Goal: Use online tool/utility: Utilize a website feature to perform a specific function

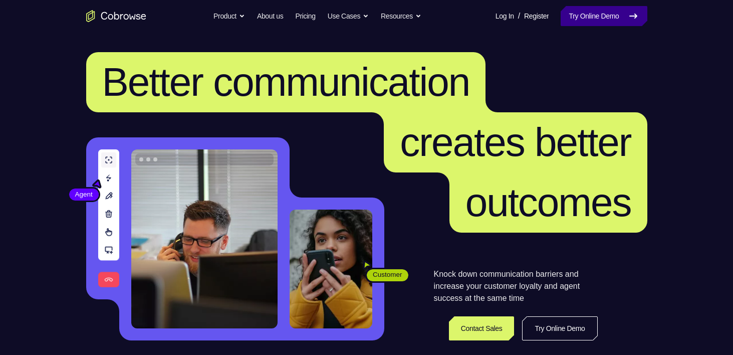
click at [580, 18] on link "Try Online Demo" at bounding box center [603, 16] width 86 height 20
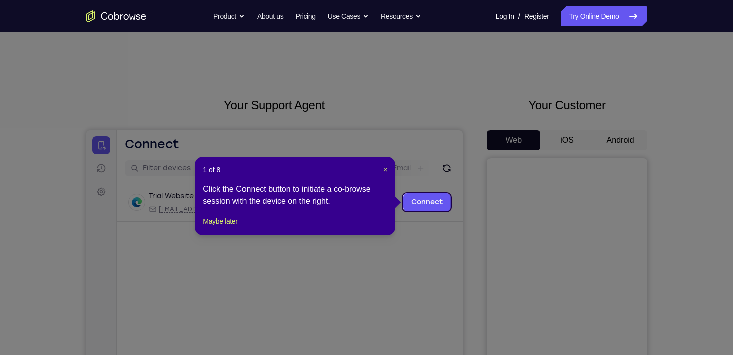
click at [372, 168] on header "1 of 8 ×" at bounding box center [295, 170] width 184 height 10
click at [386, 168] on span "×" at bounding box center [385, 170] width 4 height 8
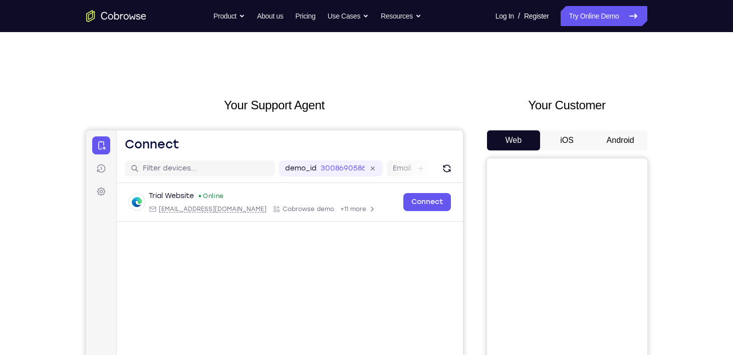
click at [621, 134] on button "Android" at bounding box center [620, 140] width 54 height 20
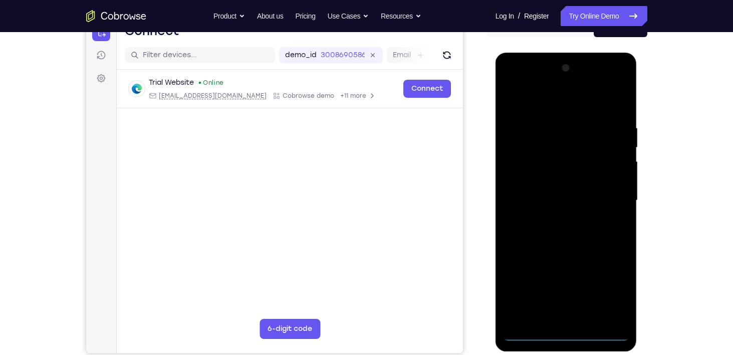
scroll to position [114, 0]
click at [566, 333] on div at bounding box center [566, 200] width 126 height 280
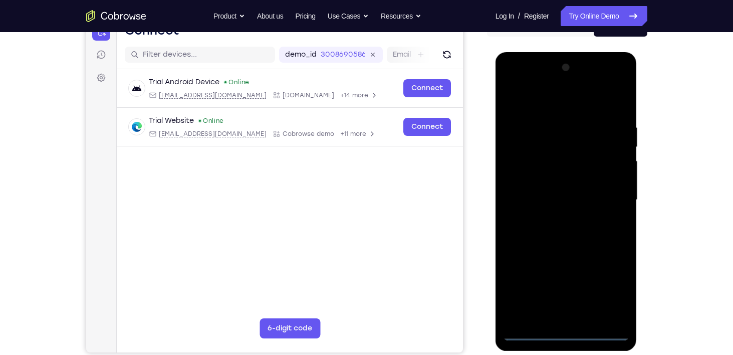
click at [612, 293] on div at bounding box center [566, 200] width 126 height 280
click at [546, 106] on div at bounding box center [566, 200] width 126 height 280
click at [610, 199] on div at bounding box center [566, 200] width 126 height 280
click at [554, 216] on div at bounding box center [566, 200] width 126 height 280
click at [567, 193] on div at bounding box center [566, 200] width 126 height 280
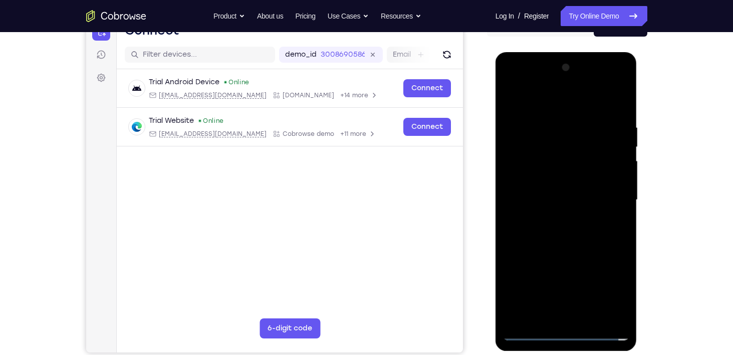
click at [569, 180] on div at bounding box center [566, 200] width 126 height 280
click at [572, 203] on div at bounding box center [566, 200] width 126 height 280
click at [617, 236] on div at bounding box center [566, 200] width 126 height 280
drag, startPoint x: 562, startPoint y: 181, endPoint x: 1167, endPoint y: 247, distance: 609.1
click at [638, 195] on html "Online web based iOS Simulators and Android Emulators. Run iPhone, iPad, Mobile…" at bounding box center [566, 202] width 143 height 300
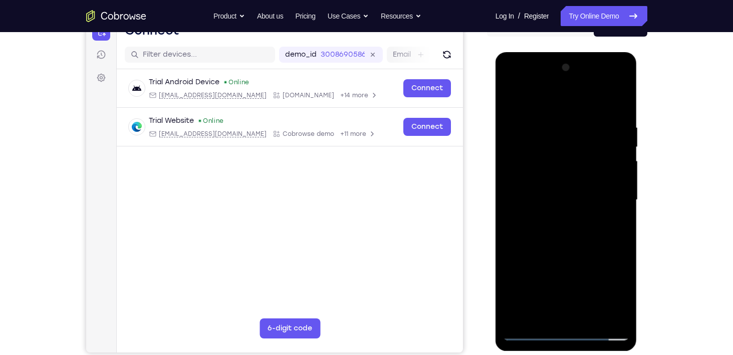
click at [592, 181] on div at bounding box center [566, 200] width 126 height 280
click at [535, 145] on div at bounding box center [566, 200] width 126 height 280
click at [584, 244] on div at bounding box center [566, 200] width 126 height 280
drag, startPoint x: 584, startPoint y: 244, endPoint x: 590, endPoint y: 181, distance: 63.4
click at [590, 181] on div at bounding box center [566, 200] width 126 height 280
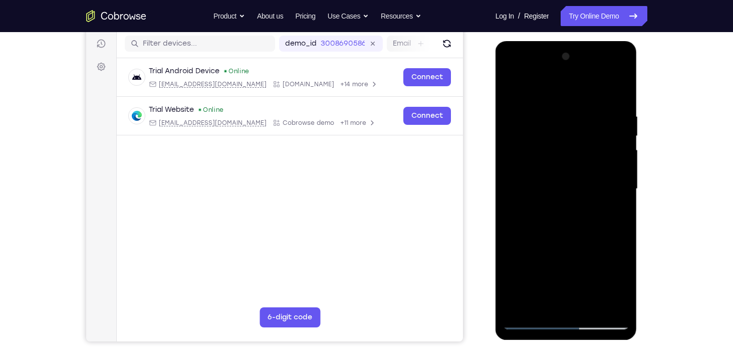
scroll to position [154, 0]
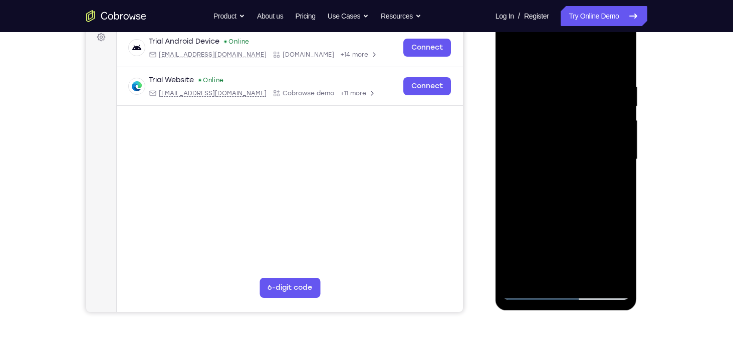
click at [591, 275] on div at bounding box center [566, 159] width 126 height 280
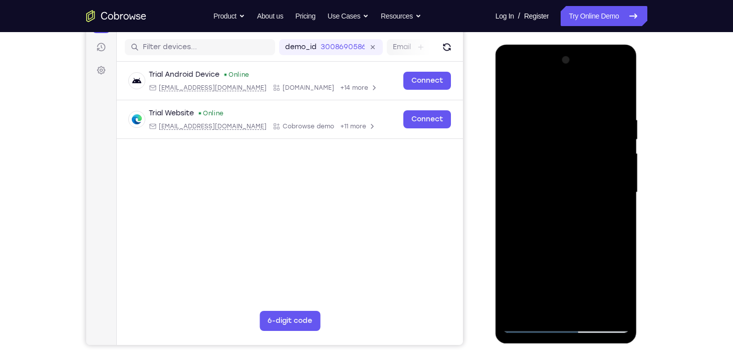
click at [574, 246] on div at bounding box center [566, 192] width 126 height 280
click at [567, 277] on div at bounding box center [566, 192] width 126 height 280
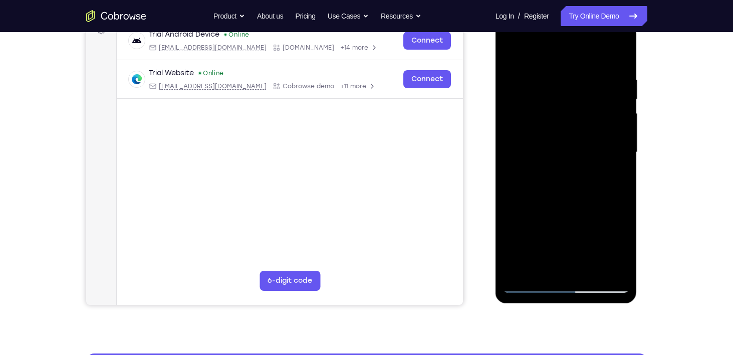
scroll to position [167, 0]
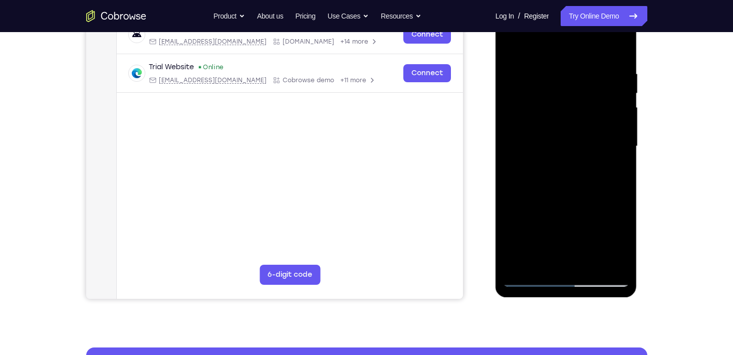
click at [530, 279] on div at bounding box center [566, 146] width 126 height 280
click at [537, 227] on div at bounding box center [566, 146] width 126 height 280
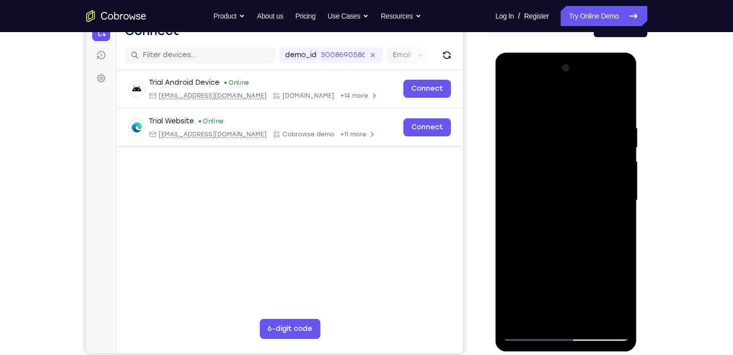
scroll to position [113, 0]
click at [541, 101] on div at bounding box center [566, 201] width 126 height 280
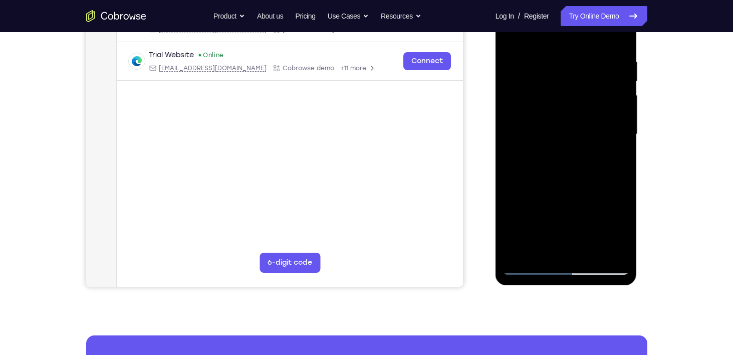
scroll to position [180, 0]
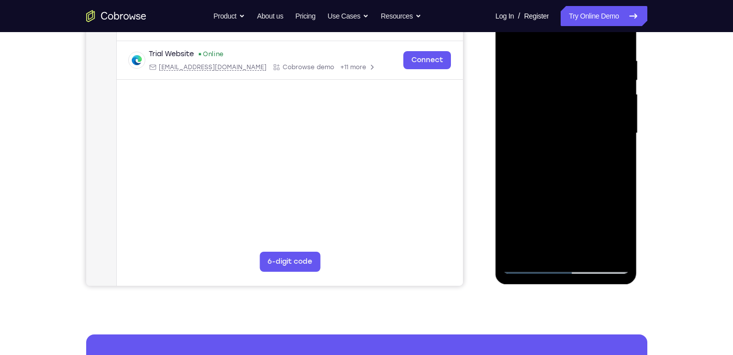
click at [530, 267] on div at bounding box center [566, 133] width 126 height 280
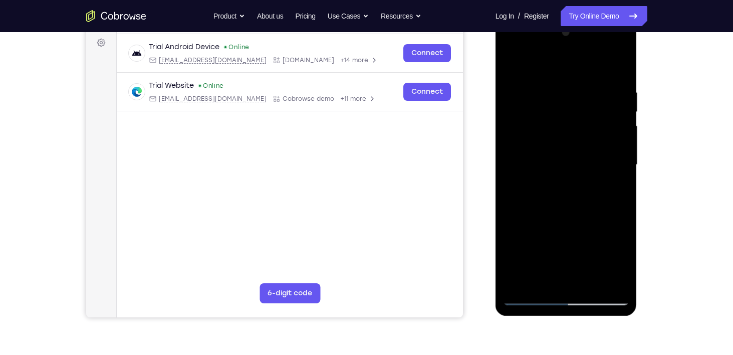
scroll to position [183, 0]
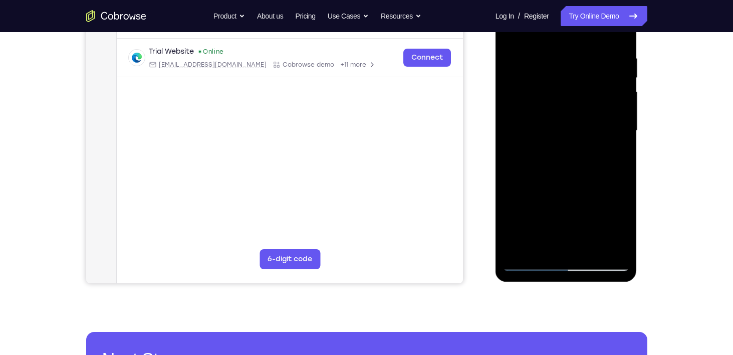
click at [540, 250] on div at bounding box center [566, 130] width 126 height 280
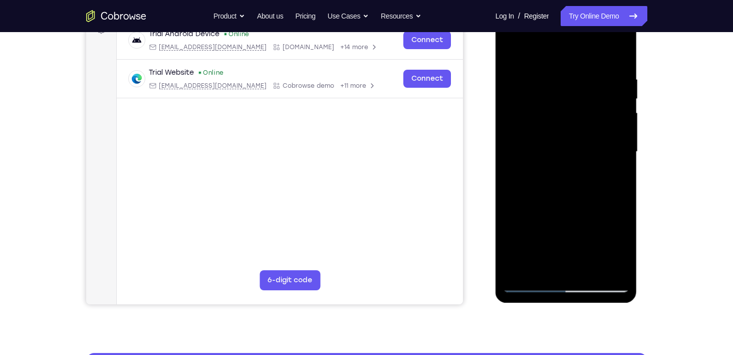
scroll to position [176, 0]
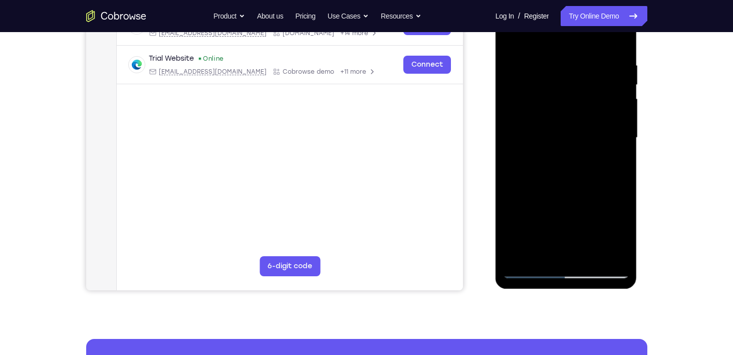
click at [590, 254] on div at bounding box center [566, 137] width 126 height 280
click at [557, 222] on div at bounding box center [566, 137] width 126 height 280
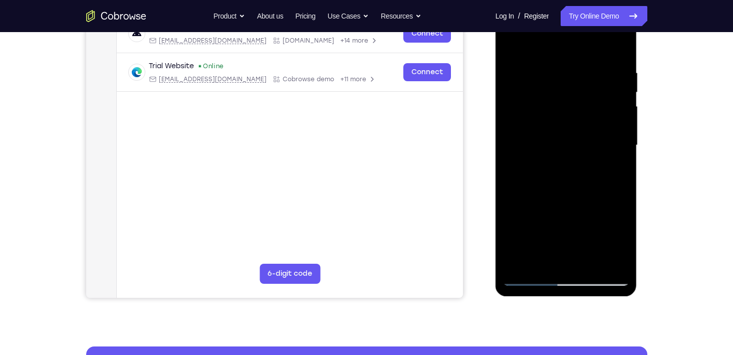
scroll to position [136, 0]
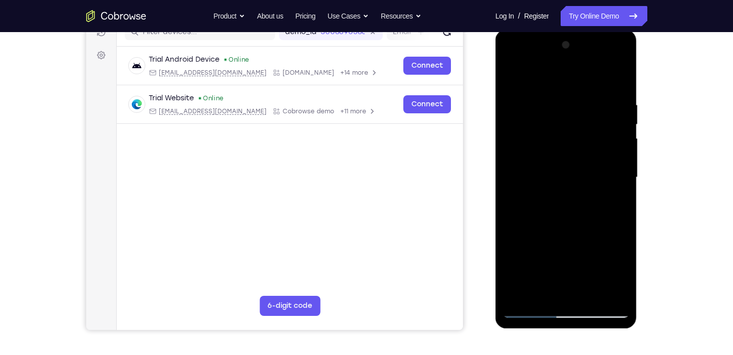
click at [548, 74] on div at bounding box center [566, 177] width 126 height 280
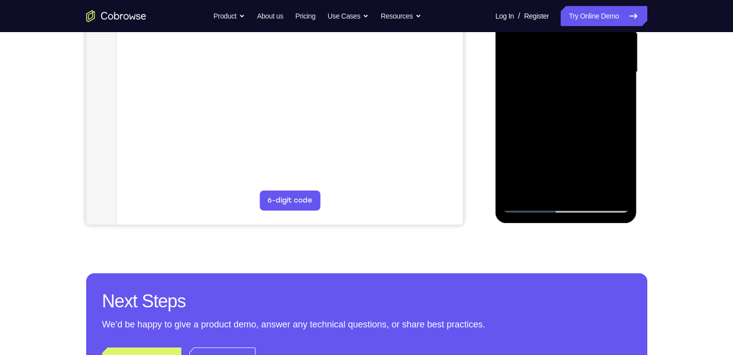
scroll to position [244, 0]
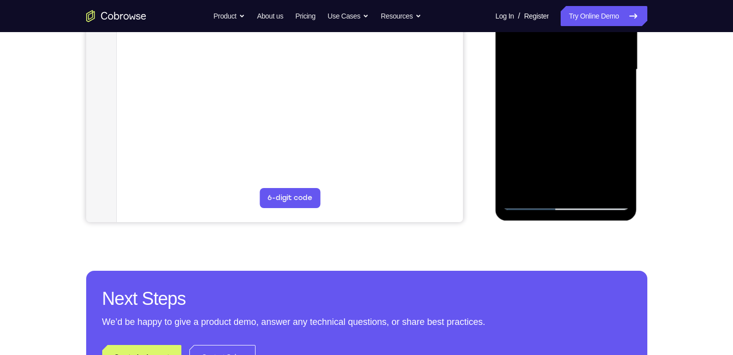
click at [530, 200] on div at bounding box center [566, 69] width 126 height 280
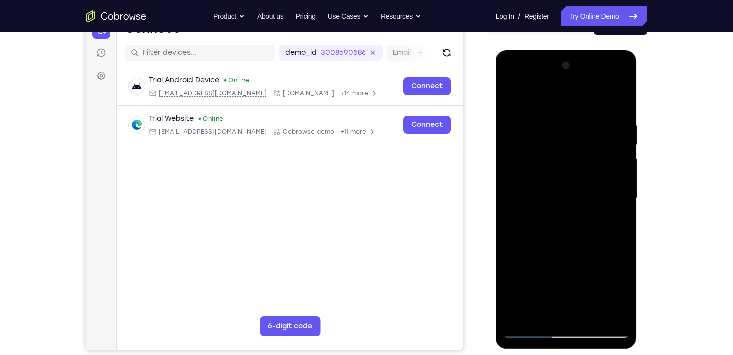
scroll to position [114, 0]
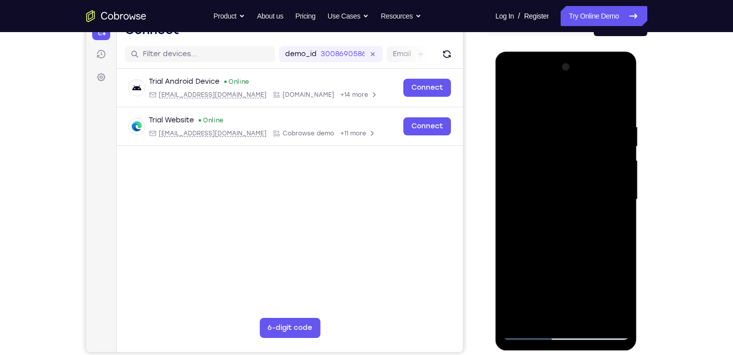
click at [542, 97] on div at bounding box center [566, 199] width 126 height 280
click at [518, 247] on div at bounding box center [566, 199] width 126 height 280
click at [625, 190] on div at bounding box center [566, 199] width 126 height 280
click at [621, 190] on div at bounding box center [566, 199] width 126 height 280
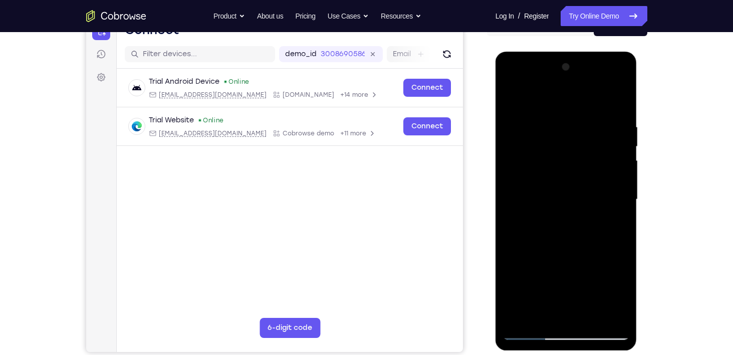
click at [621, 190] on div at bounding box center [566, 199] width 126 height 280
click at [622, 188] on div at bounding box center [566, 199] width 126 height 280
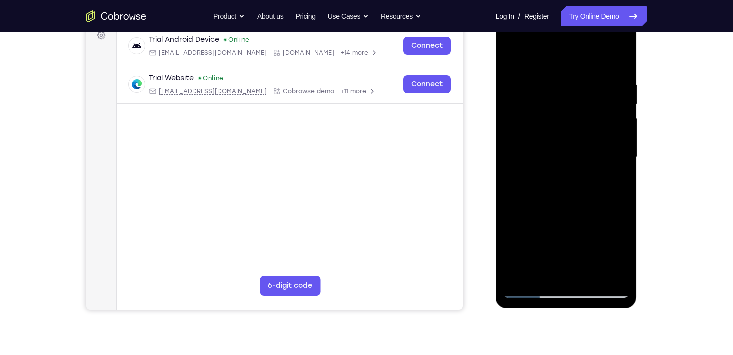
scroll to position [157, 0]
click at [588, 272] on div at bounding box center [566, 157] width 126 height 280
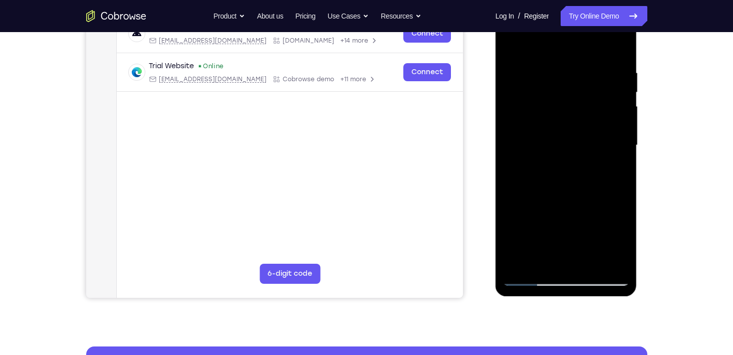
scroll to position [167, 0]
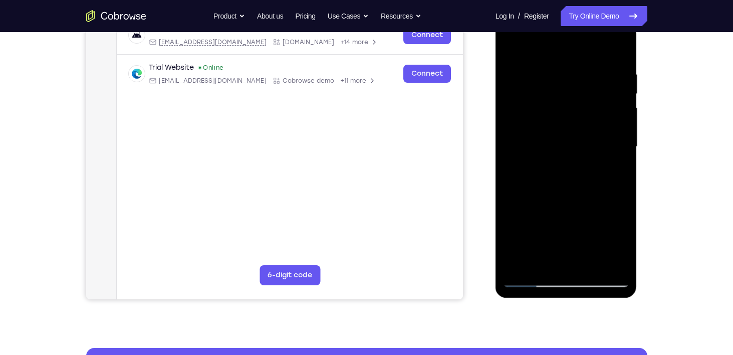
click at [584, 89] on div at bounding box center [566, 147] width 126 height 280
click at [545, 224] on div at bounding box center [566, 147] width 126 height 280
click at [522, 233] on div at bounding box center [566, 147] width 126 height 280
click at [532, 279] on div at bounding box center [566, 147] width 126 height 280
click at [546, 261] on div at bounding box center [566, 147] width 126 height 280
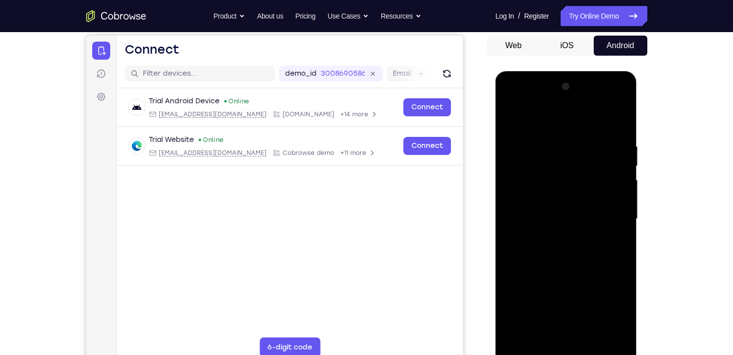
scroll to position [94, 0]
click at [561, 114] on div at bounding box center [566, 219] width 126 height 280
drag, startPoint x: 540, startPoint y: 142, endPoint x: 547, endPoint y: 206, distance: 64.0
click at [547, 206] on div at bounding box center [566, 219] width 126 height 280
click at [534, 170] on div at bounding box center [566, 219] width 126 height 280
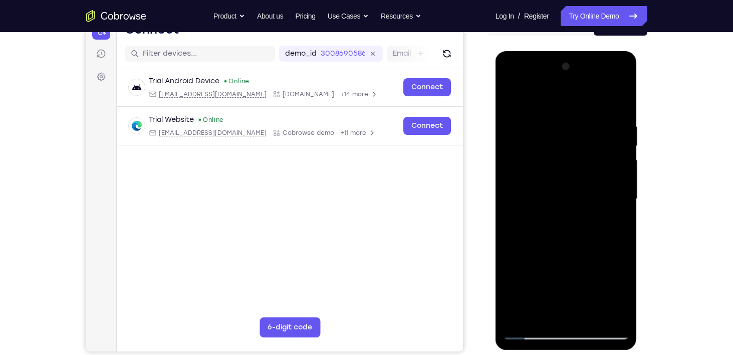
scroll to position [154, 0]
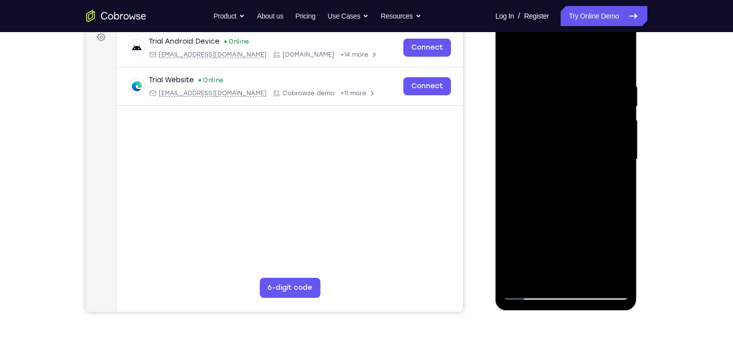
drag, startPoint x: 573, startPoint y: 241, endPoint x: 573, endPoint y: 173, distance: 68.1
click at [573, 173] on div at bounding box center [566, 159] width 126 height 280
drag, startPoint x: 575, startPoint y: 228, endPoint x: 582, endPoint y: 177, distance: 51.5
click at [582, 177] on div at bounding box center [566, 159] width 126 height 280
drag, startPoint x: 568, startPoint y: 248, endPoint x: 559, endPoint y: 305, distance: 57.7
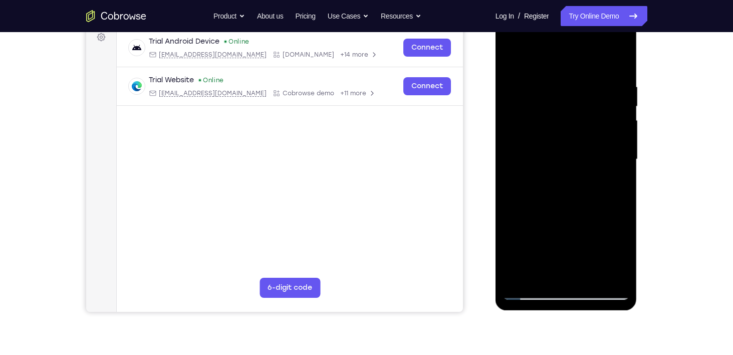
click at [559, 305] on div at bounding box center [566, 161] width 142 height 298
click at [521, 277] on div at bounding box center [566, 159] width 126 height 280
click at [621, 204] on div at bounding box center [566, 159] width 126 height 280
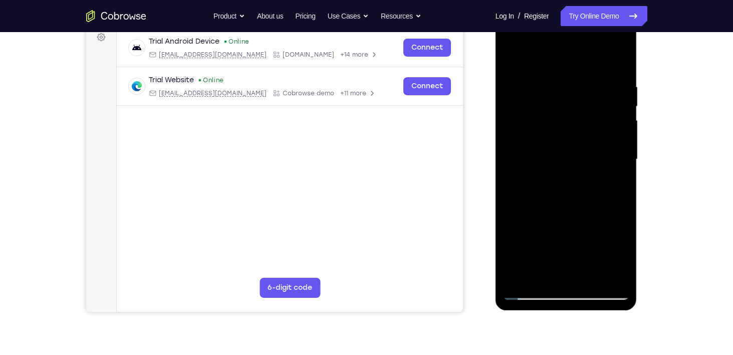
click at [621, 204] on div at bounding box center [566, 159] width 126 height 280
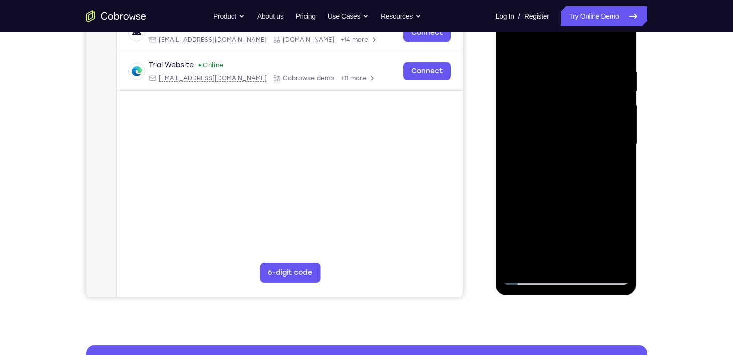
drag, startPoint x: 585, startPoint y: 184, endPoint x: 584, endPoint y: 170, distance: 13.6
click at [584, 170] on div at bounding box center [566, 144] width 126 height 280
click at [621, 157] on div at bounding box center [566, 144] width 126 height 280
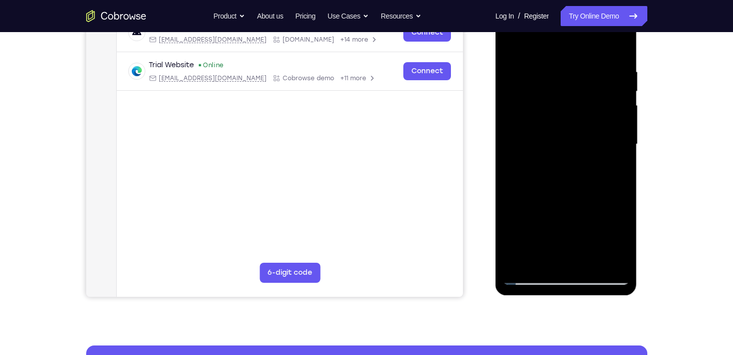
click at [564, 178] on div at bounding box center [566, 144] width 126 height 280
drag, startPoint x: 572, startPoint y: 196, endPoint x: 569, endPoint y: 142, distance: 54.2
click at [569, 142] on div at bounding box center [566, 144] width 126 height 280
drag, startPoint x: 579, startPoint y: 165, endPoint x: 569, endPoint y: 223, distance: 58.9
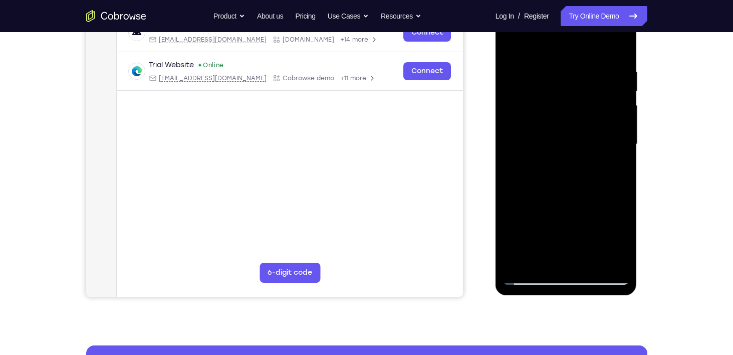
click at [569, 223] on div at bounding box center [566, 144] width 126 height 280
drag, startPoint x: 567, startPoint y: 187, endPoint x: 558, endPoint y: 234, distance: 47.9
click at [558, 234] on div at bounding box center [566, 144] width 126 height 280
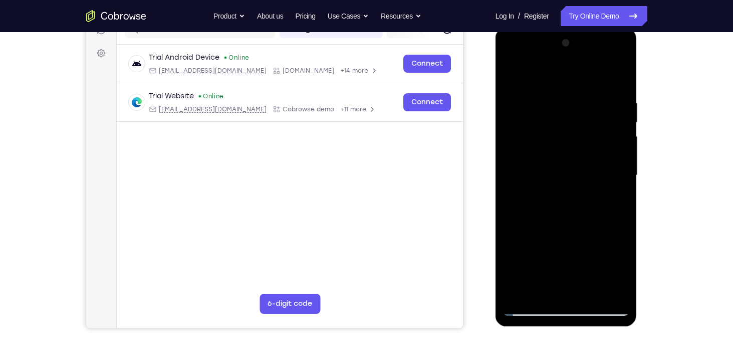
scroll to position [138, 0]
click at [549, 93] on div at bounding box center [566, 176] width 126 height 280
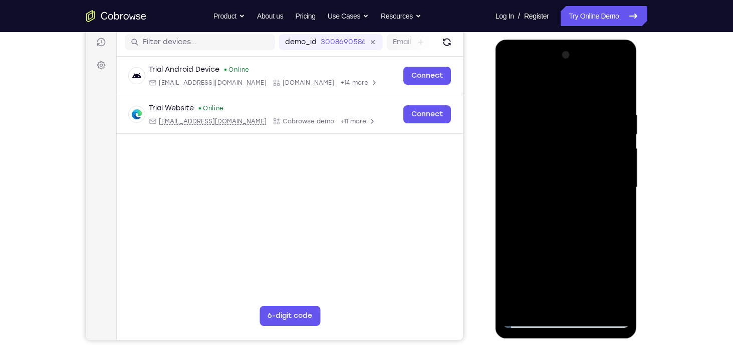
scroll to position [180, 0]
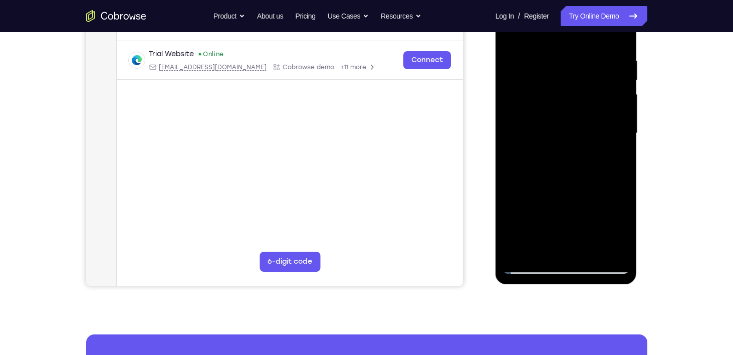
click at [617, 247] on div at bounding box center [566, 133] width 126 height 280
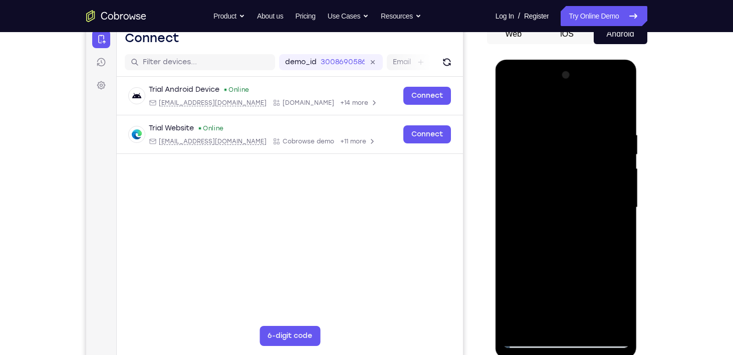
scroll to position [107, 0]
click at [602, 160] on div at bounding box center [566, 207] width 126 height 280
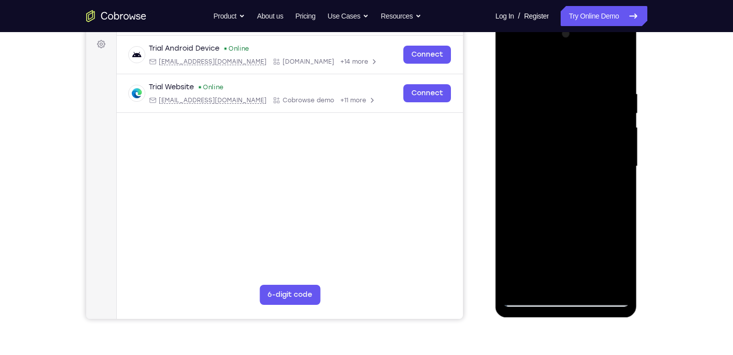
scroll to position [147, 0]
click at [619, 157] on div at bounding box center [566, 167] width 126 height 280
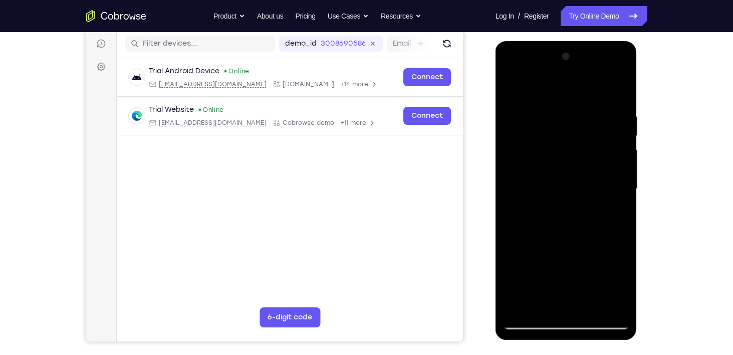
scroll to position [118, 0]
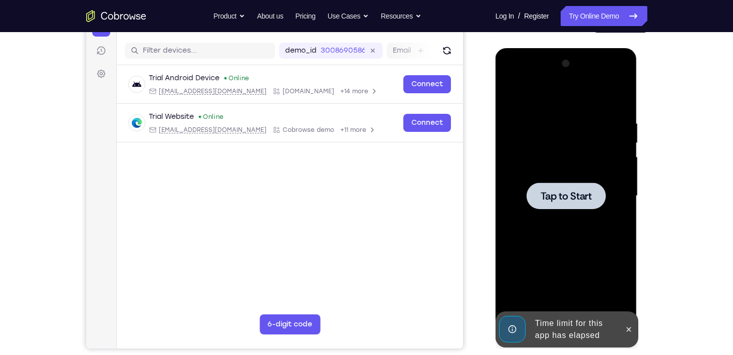
drag, startPoint x: 567, startPoint y: 180, endPoint x: 567, endPoint y: 164, distance: 15.5
click at [567, 48] on div "Tap to Start" at bounding box center [566, 48] width 142 height 0
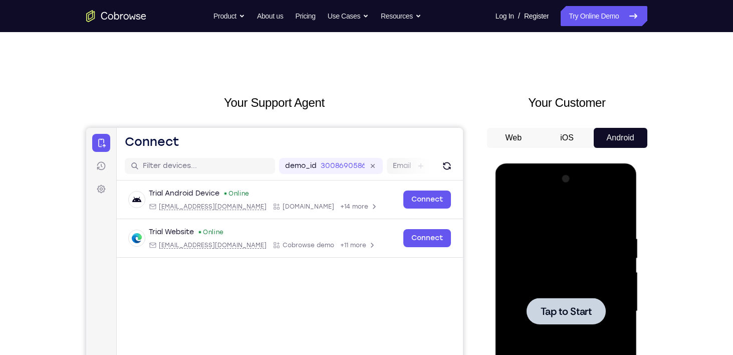
scroll to position [0, 0]
